Goal: Task Accomplishment & Management: Complete application form

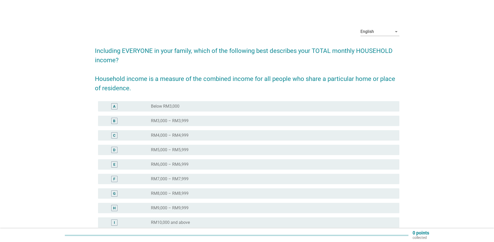
click at [195, 153] on div "radio_button_unchecked RM5,000 – RM5,999" at bounding box center [273, 150] width 245 height 6
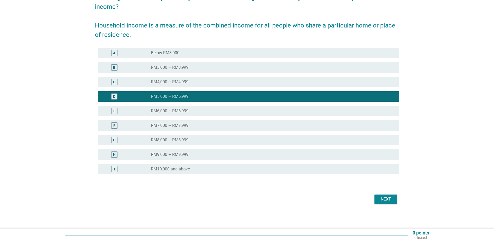
scroll to position [54, 0]
click at [379, 199] on div "Next" at bounding box center [386, 199] width 15 height 6
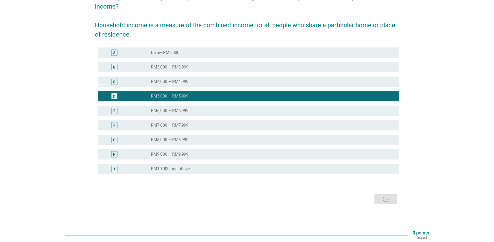
scroll to position [0, 0]
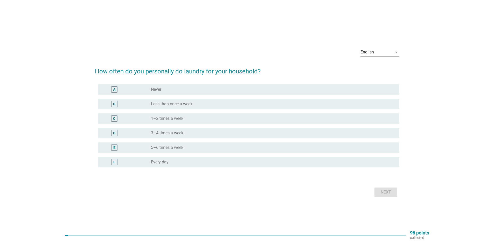
click at [164, 104] on label "Less than once a week" at bounding box center [172, 103] width 42 height 5
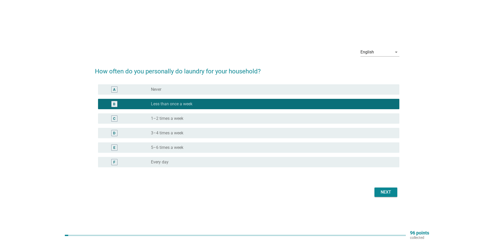
click at [382, 194] on div "Next" at bounding box center [386, 192] width 15 height 6
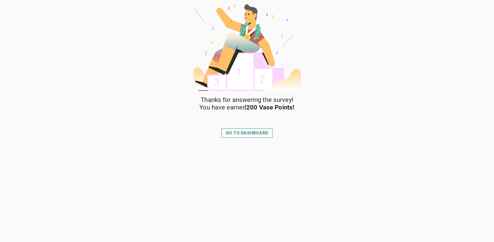
click at [248, 134] on div "GO TO DASHBOARD" at bounding box center [247, 133] width 43 height 6
